Goal: Transaction & Acquisition: Purchase product/service

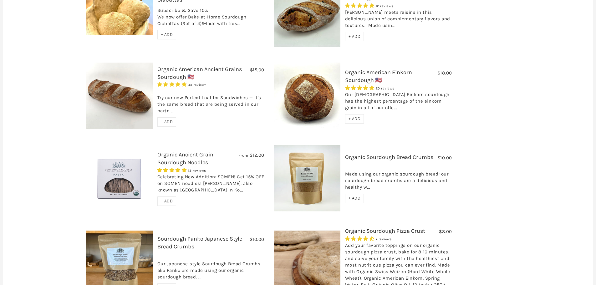
scroll to position [313, 0]
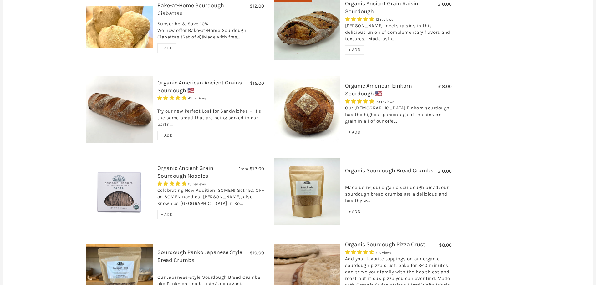
click at [377, 82] on link "Organic American Einkorn Sourdough 🇺🇸" at bounding box center [378, 89] width 67 height 15
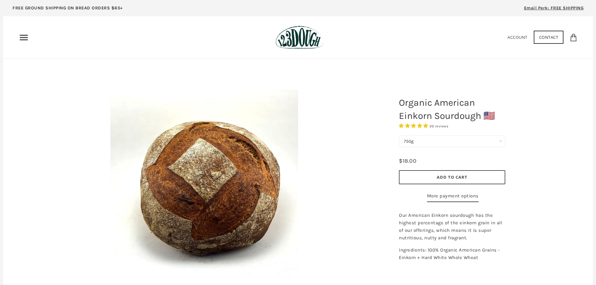
click at [502, 141] on select "750g" at bounding box center [452, 141] width 106 height 12
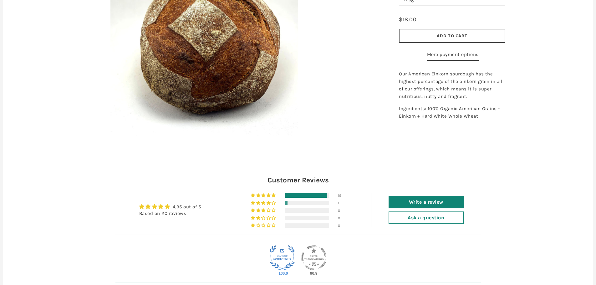
scroll to position [156, 0]
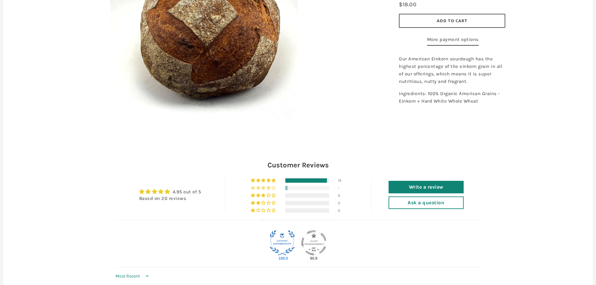
click at [268, 189] on span "5% (1) reviews with 4 star rating" at bounding box center [269, 188] width 5 height 4
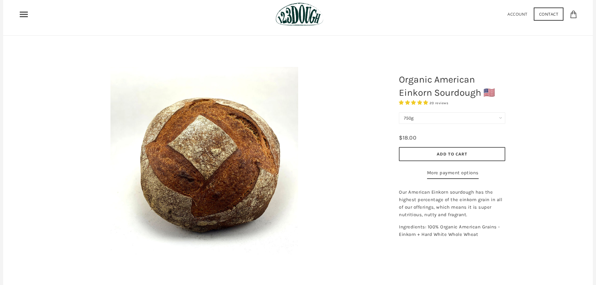
scroll to position [0, 0]
